Goal: Complete application form

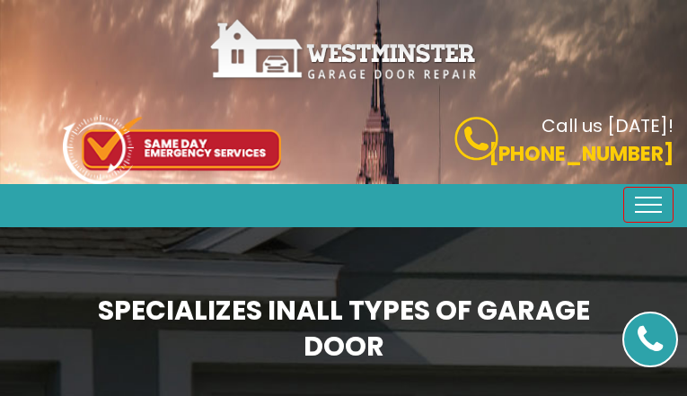
type input "AkXlGnFqNPnOUpOl"
type input "6085278975"
type input "[EMAIL_ADDRESS][DOMAIN_NAME]"
type input "OLqEWUnuqhslob"
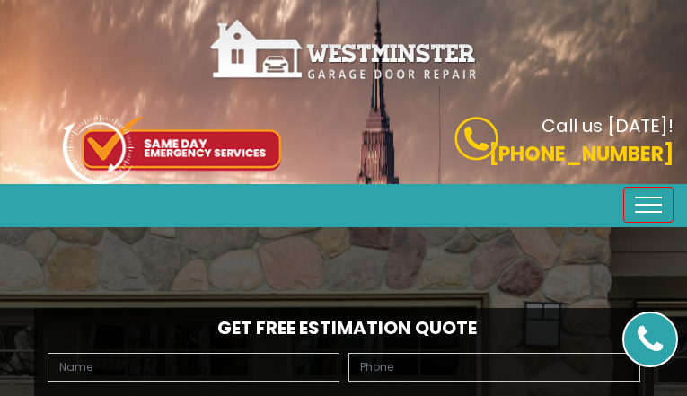
type input "ZIkBVKQZIOtGD"
type input "3717090822"
type input "[EMAIL_ADDRESS][DOMAIN_NAME]"
type input "FWXMDkBz"
